Goal: Navigation & Orientation: Find specific page/section

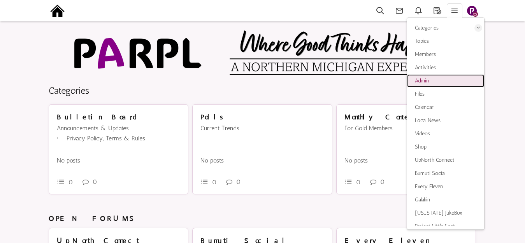
click at [425, 78] on span "Admin" at bounding box center [422, 80] width 14 height 7
click at [35, 82] on div "Messages are turned off. Enable them to send or receive messages. Enable Messag…" at bounding box center [262, 231] width 525 height 405
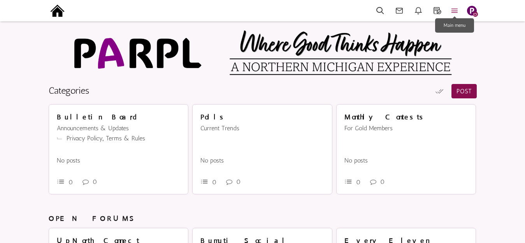
click at [453, 12] on icon at bounding box center [454, 10] width 17 height 9
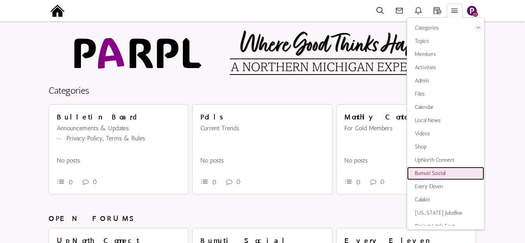
click at [430, 170] on span "Bumuti Social" at bounding box center [430, 173] width 30 height 7
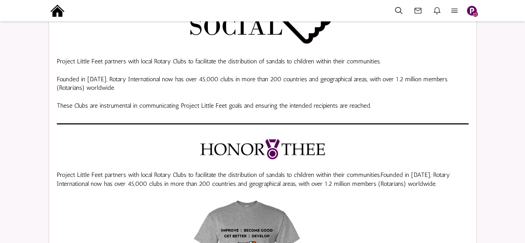
scroll to position [234, 0]
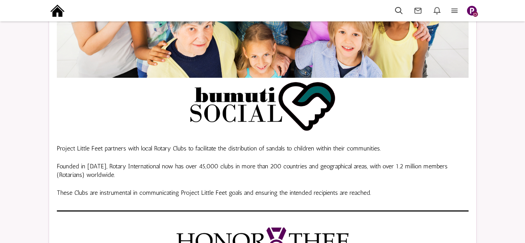
scroll to position [107, 0]
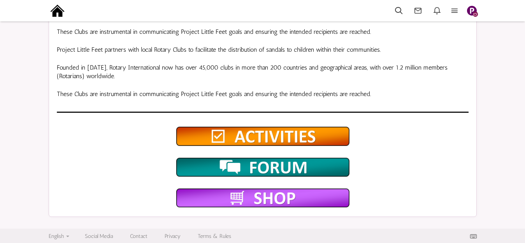
scroll to position [754, 0]
